Goal: Information Seeking & Learning: Learn about a topic

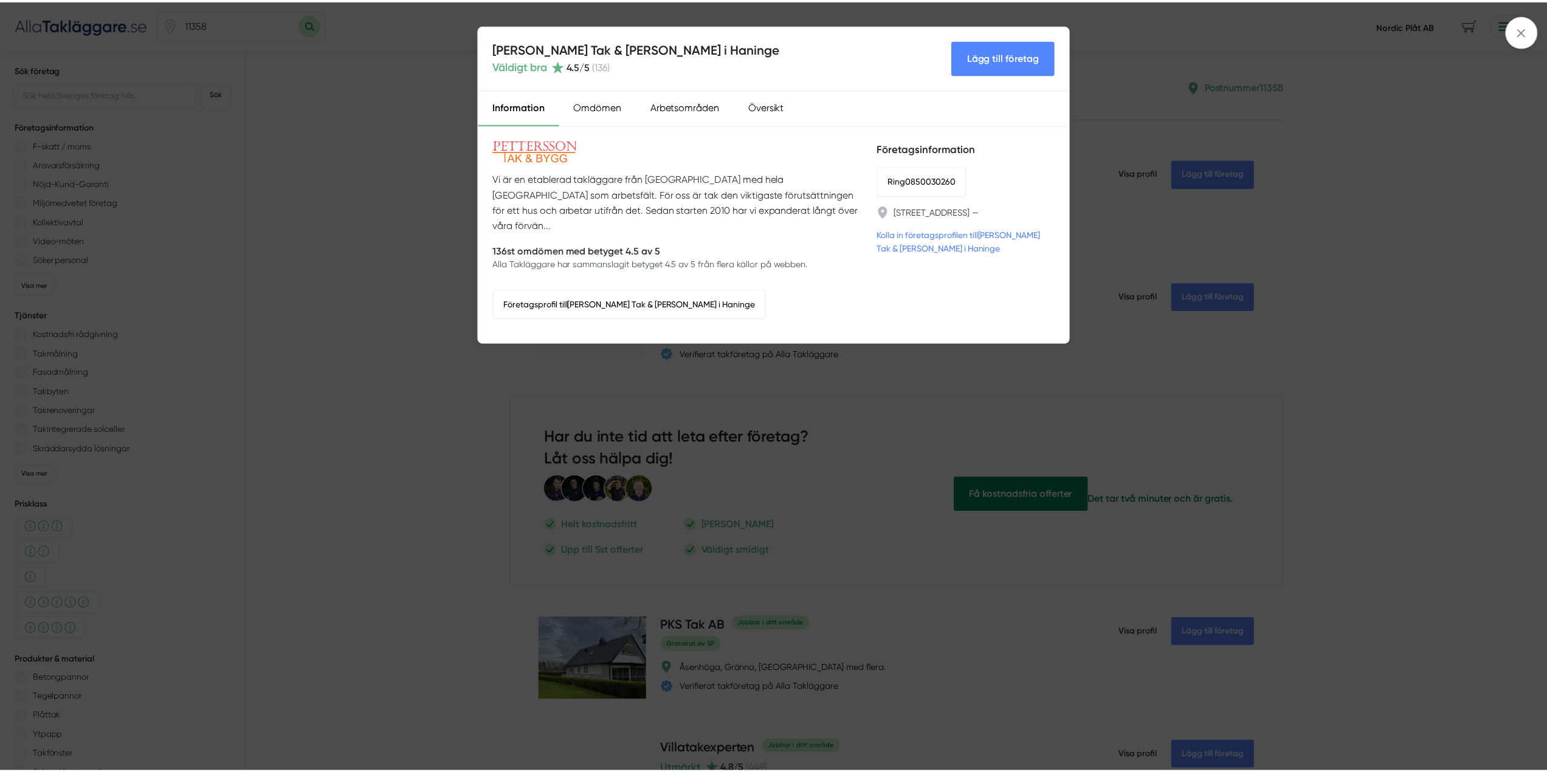
scroll to position [2917, 0]
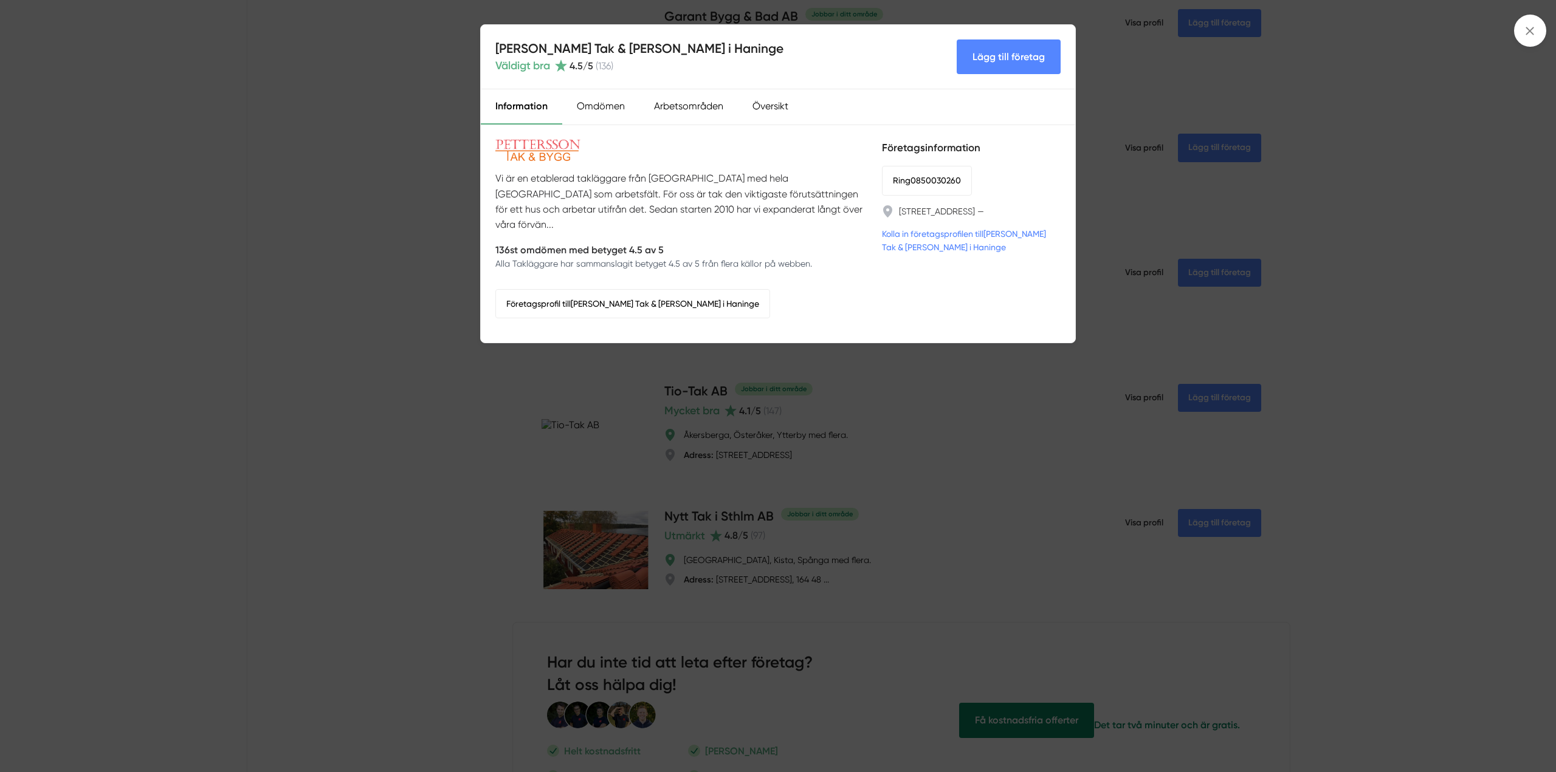
click at [1349, 67] on div "[PERSON_NAME] Tak & [PERSON_NAME] i Haninge Väldigt bra 4.5 /5 ( 136 ) Lägg til…" at bounding box center [778, 386] width 1556 height 772
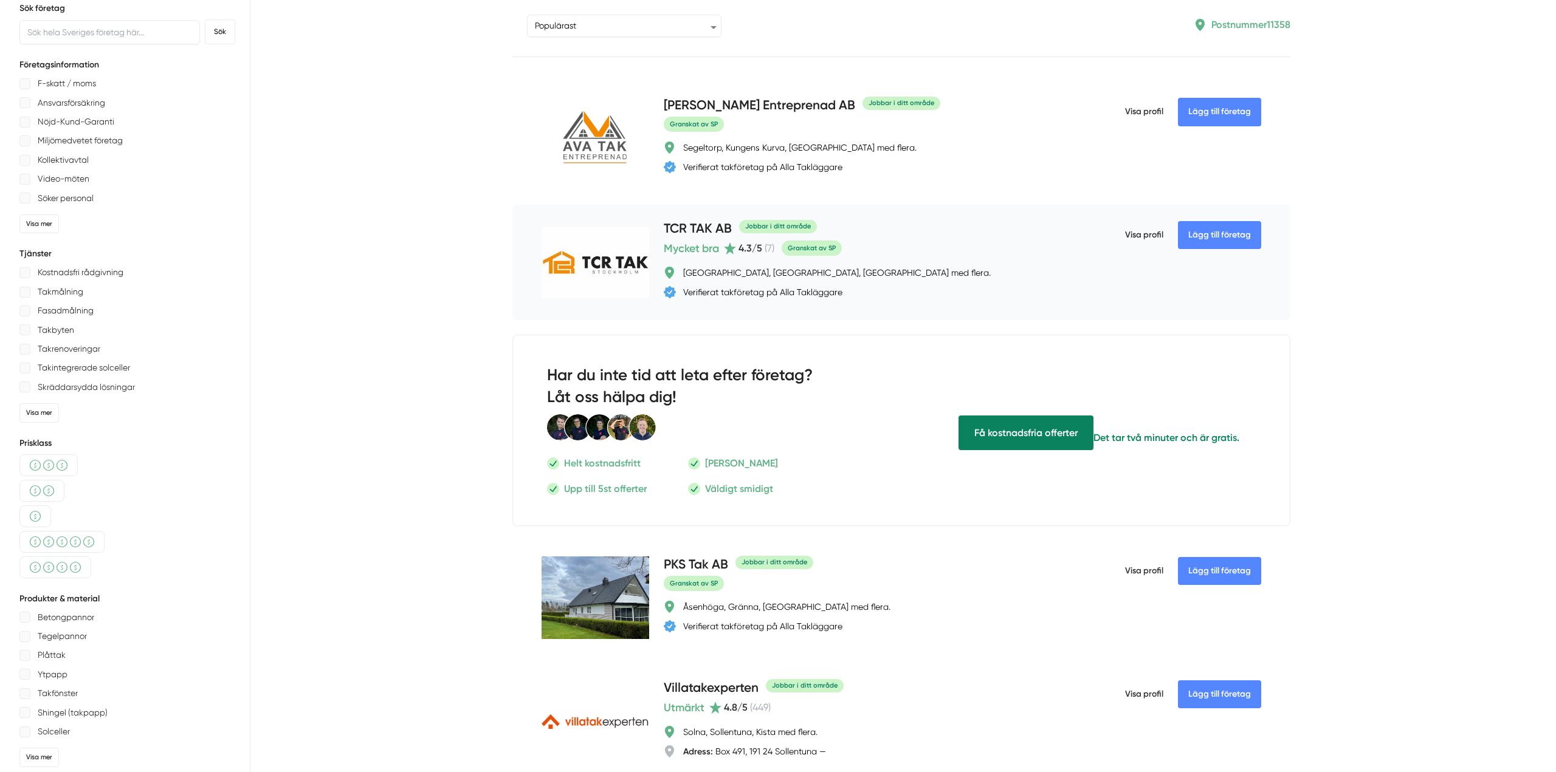
scroll to position [0, 0]
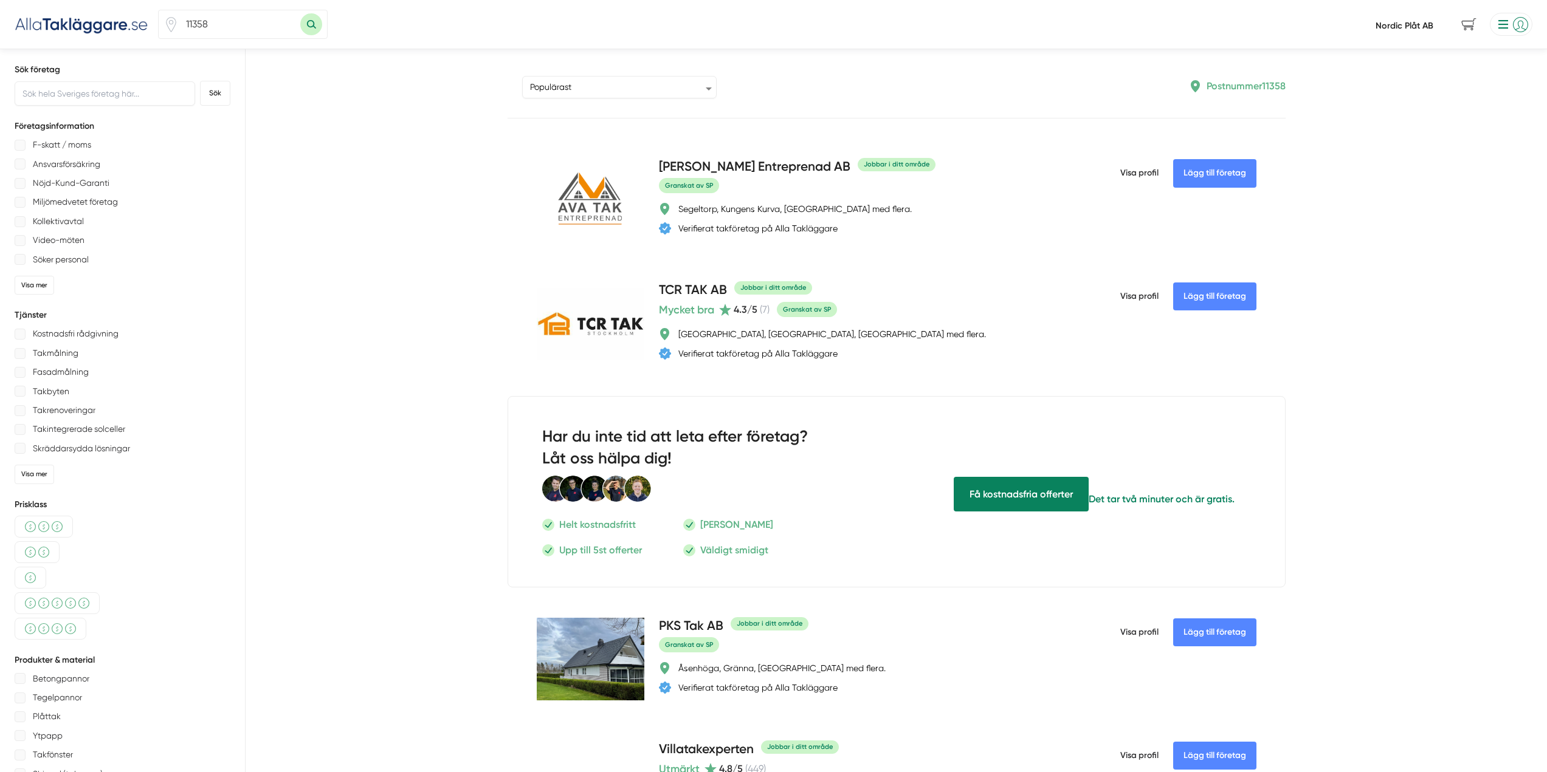
click at [1518, 27] on li at bounding box center [1508, 24] width 47 height 23
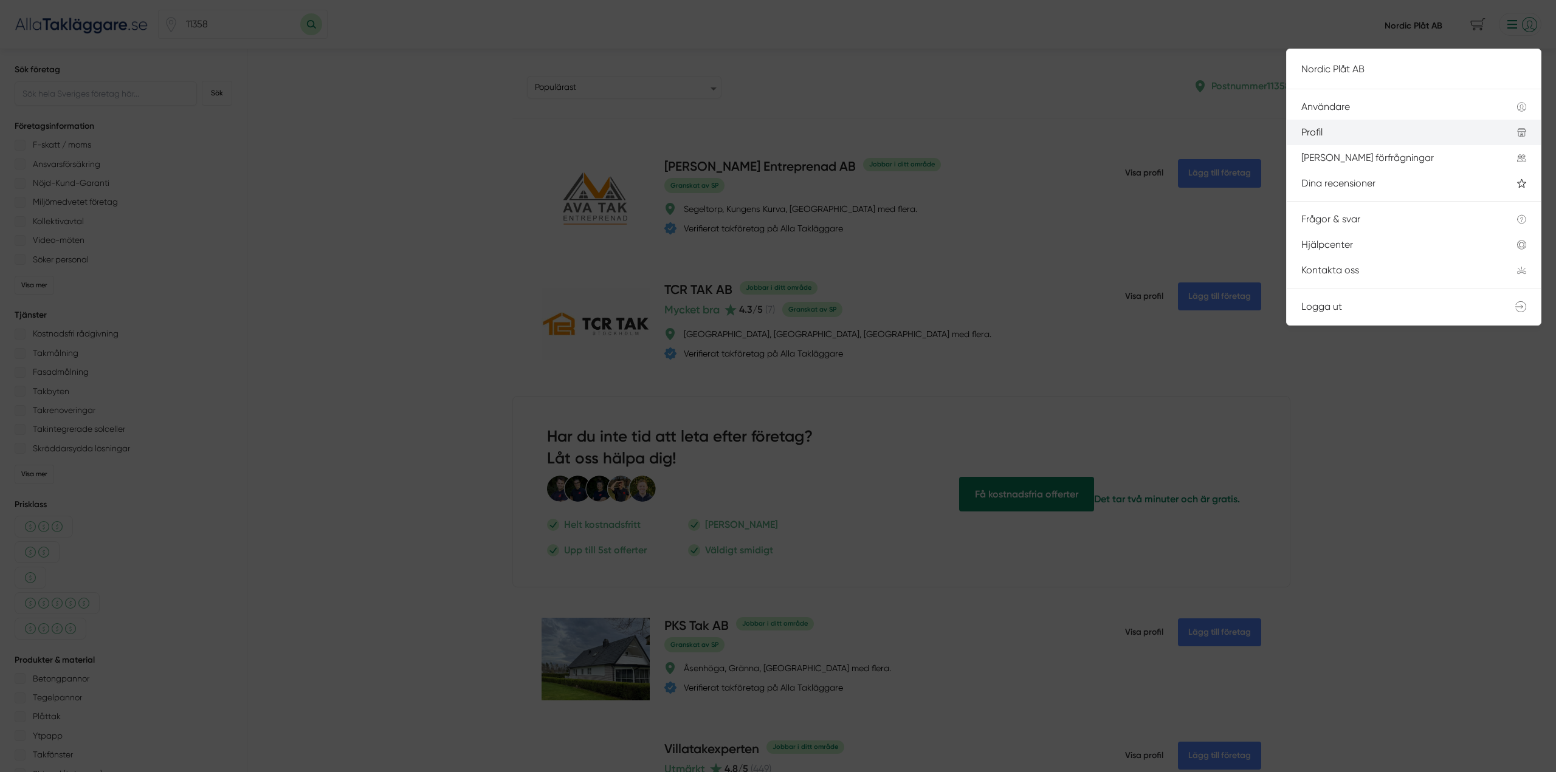
click at [1309, 126] on li "Profil" at bounding box center [1414, 133] width 254 height 26
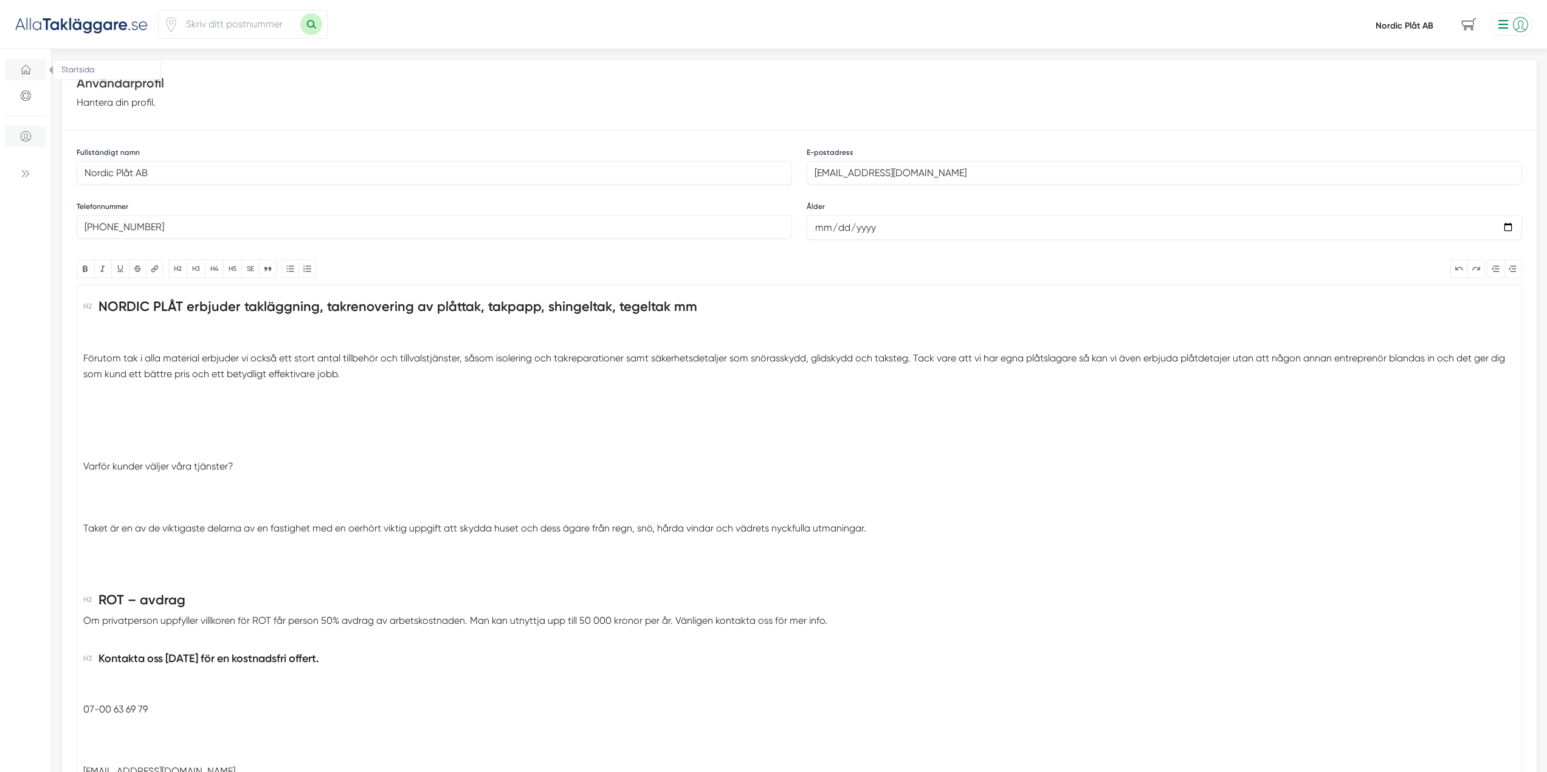
click at [24, 64] on icon "Startsida" at bounding box center [26, 69] width 10 height 10
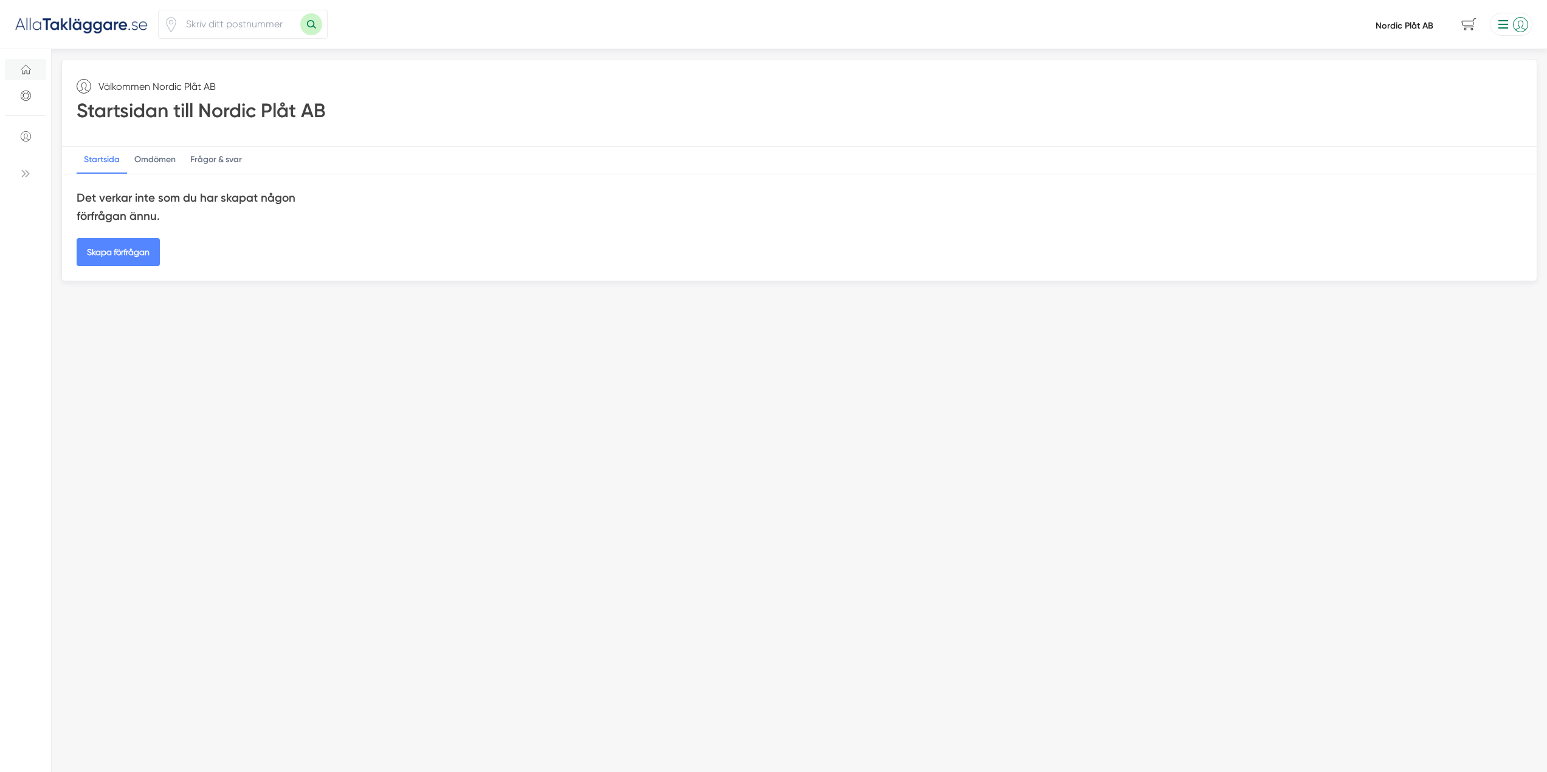
click at [1505, 26] on li at bounding box center [1508, 24] width 47 height 23
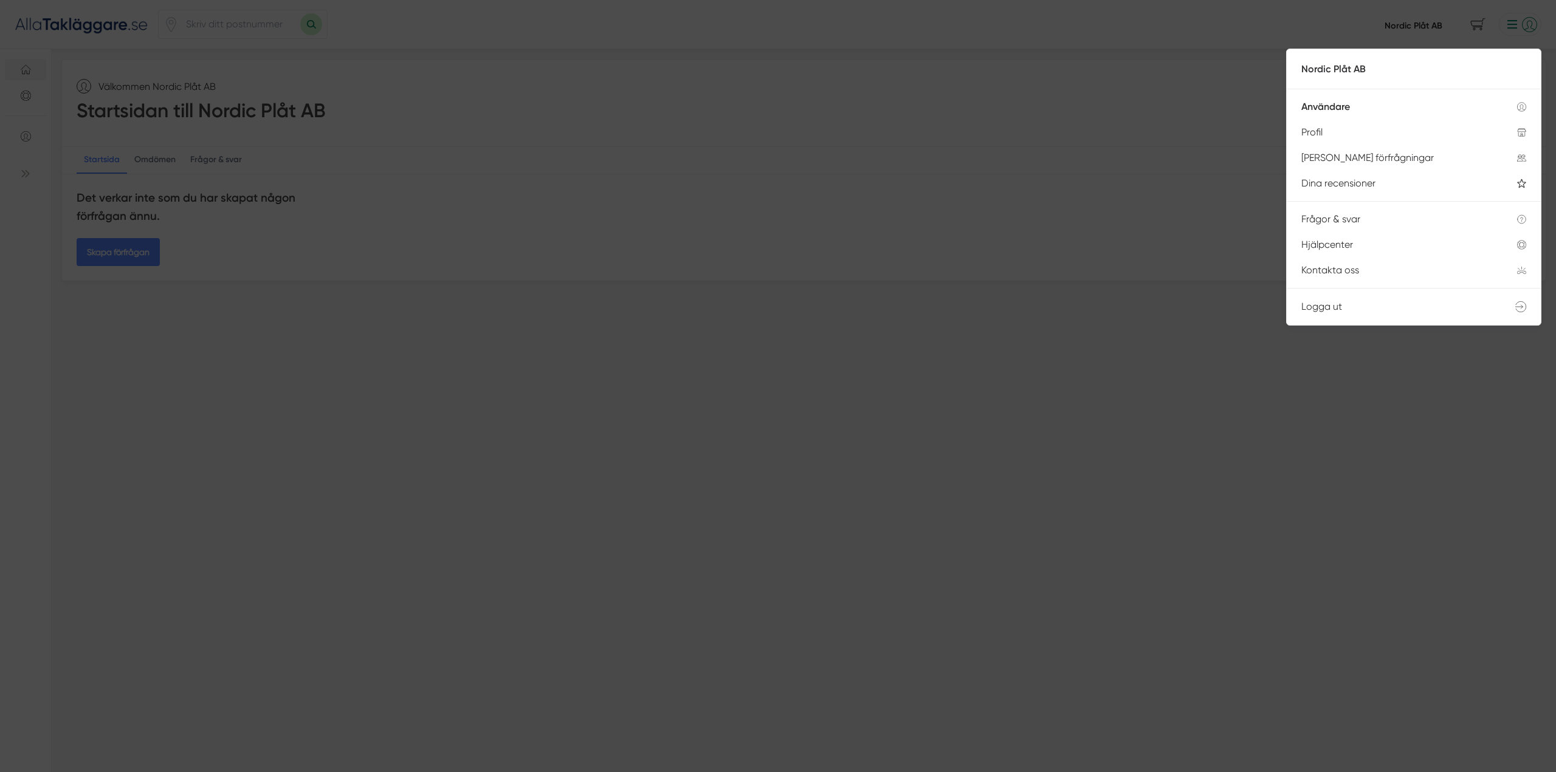
click at [901, 315] on div at bounding box center [778, 386] width 1556 height 772
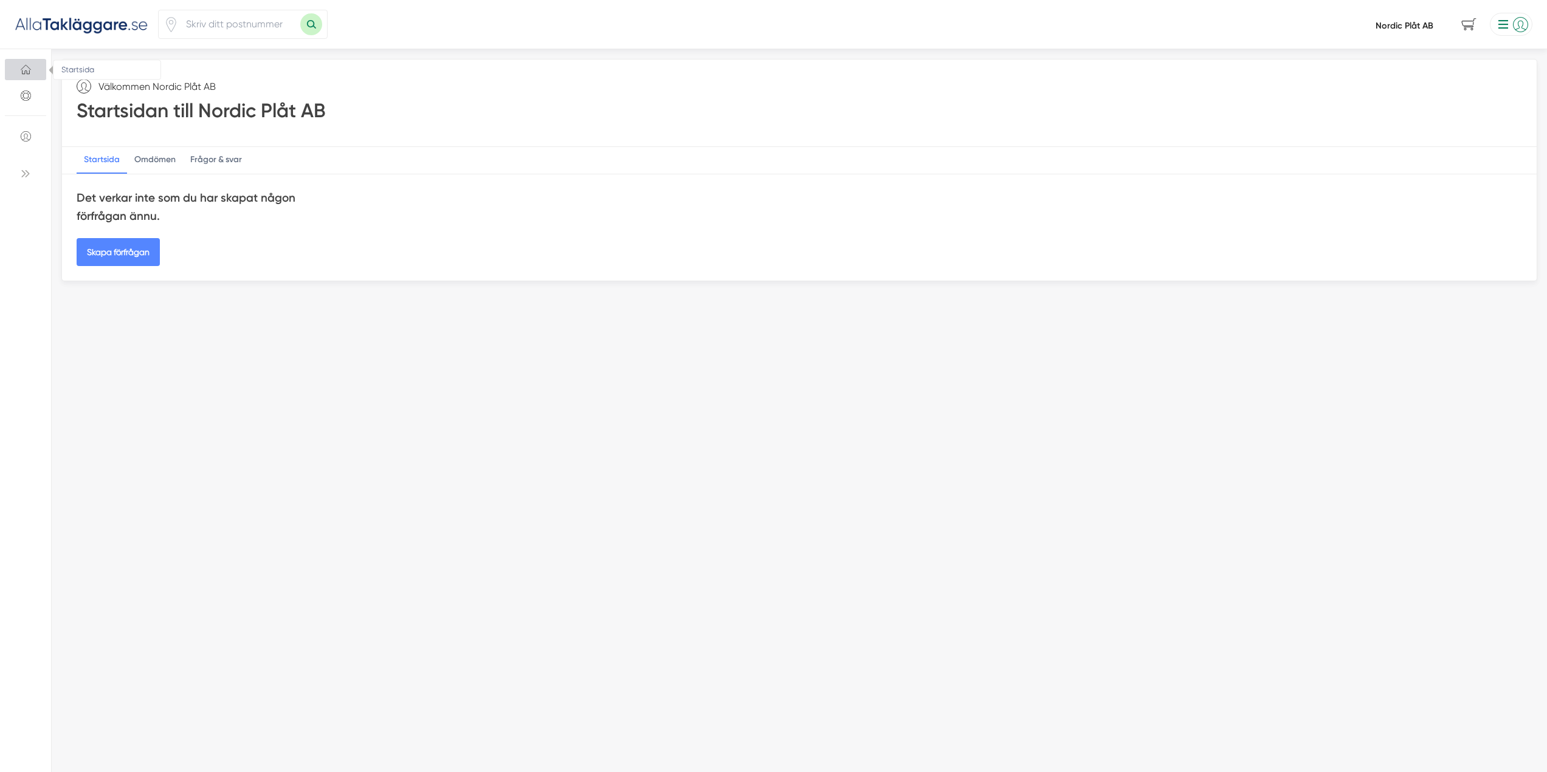
click at [30, 67] on icon "Startsida" at bounding box center [26, 69] width 10 height 10
click at [150, 163] on div "Omdömen" at bounding box center [155, 160] width 56 height 27
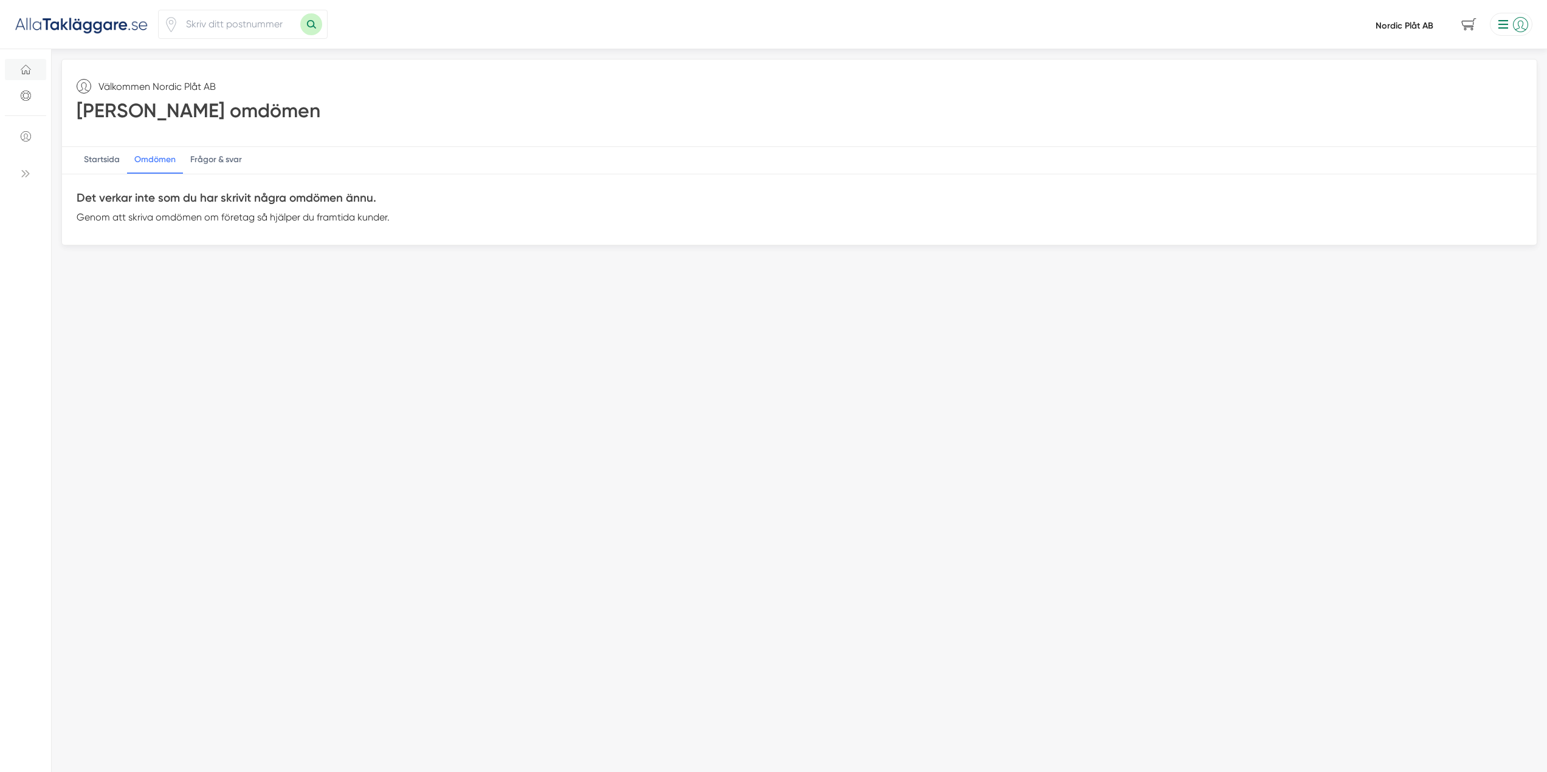
click at [153, 159] on div "Omdömen" at bounding box center [155, 160] width 56 height 27
click at [218, 156] on div "Frågor & svar" at bounding box center [216, 160] width 66 height 27
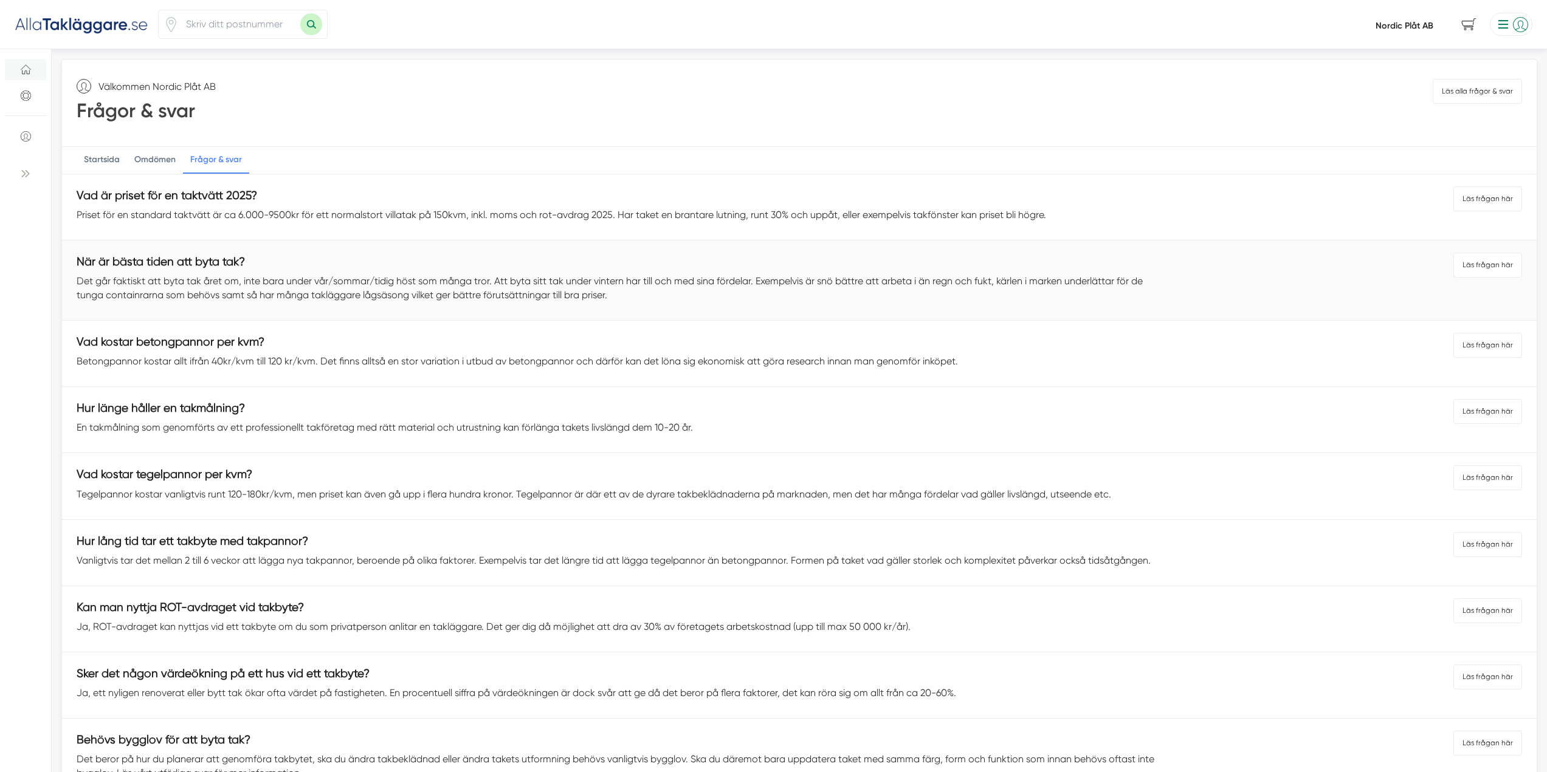
click at [233, 270] on h4 "När är bästa tiden att byta tak?" at bounding box center [619, 263] width 1084 height 21
click at [215, 264] on link "När är bästa tiden att byta tak?" at bounding box center [161, 261] width 168 height 13
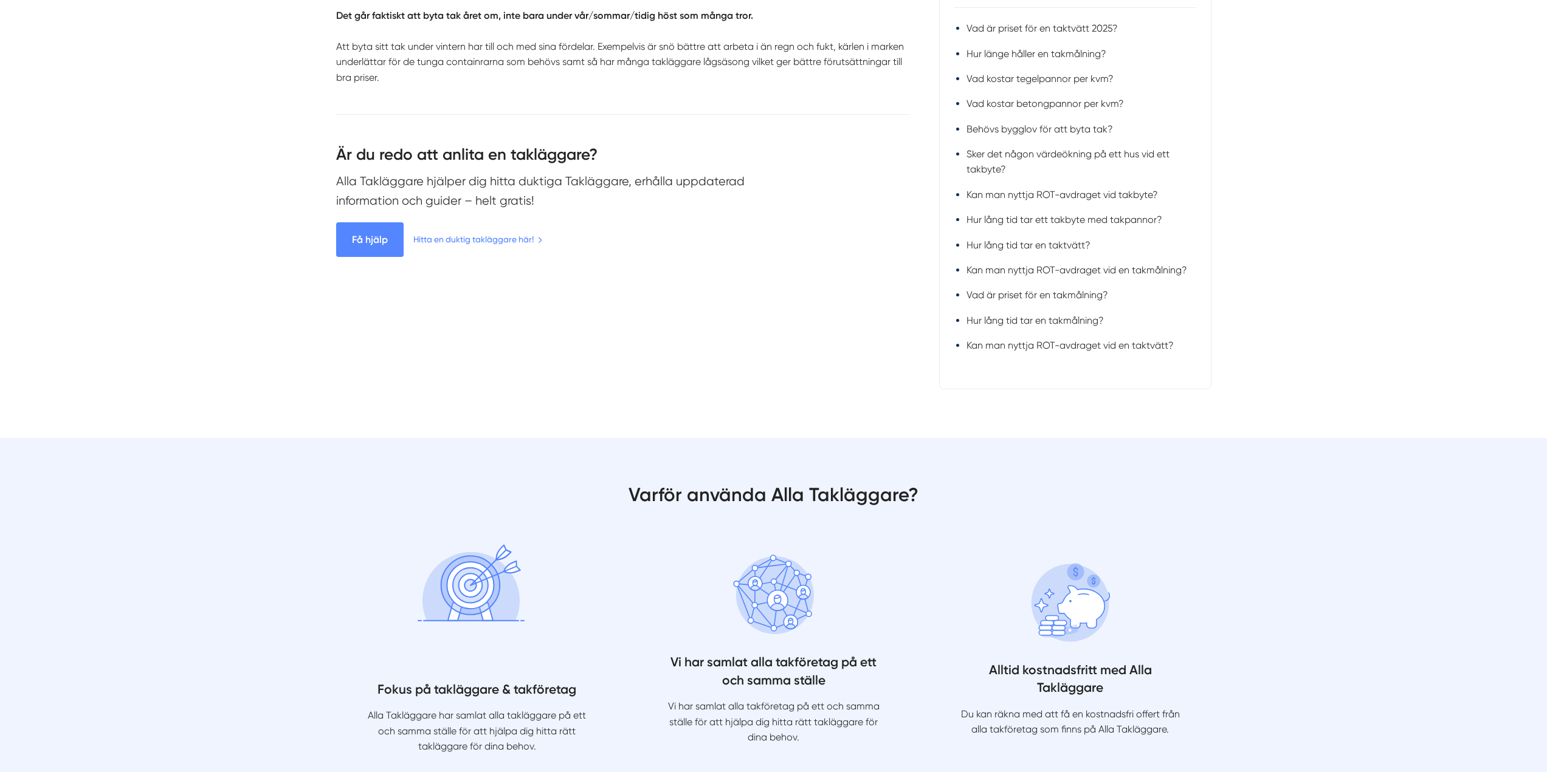
scroll to position [243, 0]
